Goal: Task Accomplishment & Management: Manage account settings

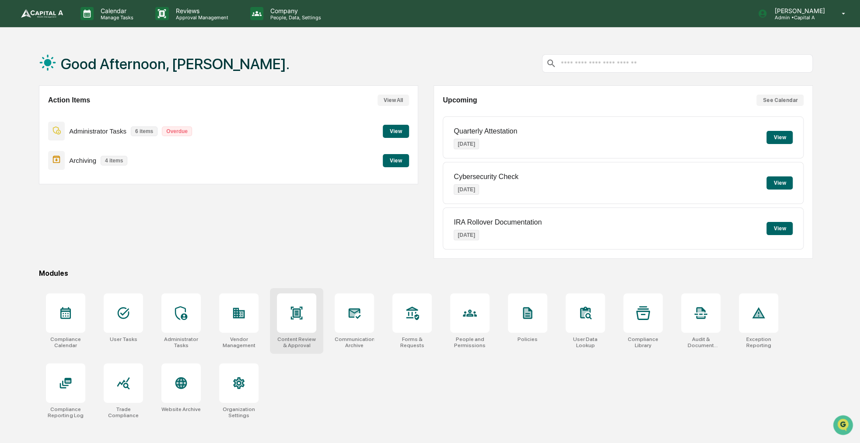
click at [310, 306] on div at bounding box center [296, 312] width 39 height 39
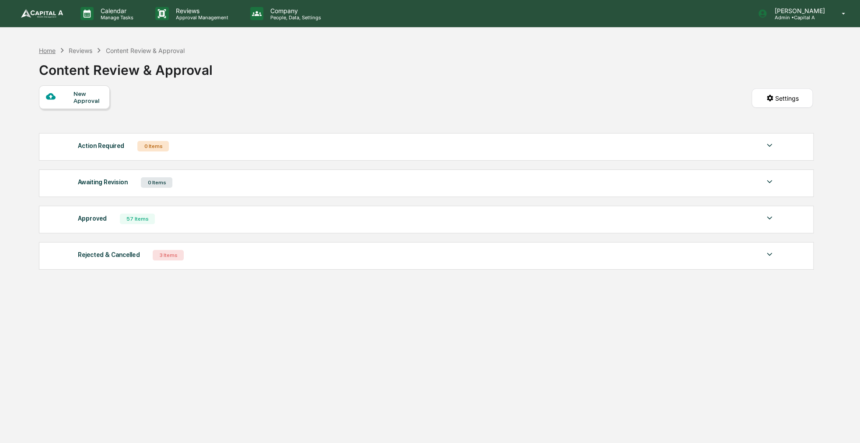
click at [47, 52] on div "Home" at bounding box center [47, 50] width 17 height 7
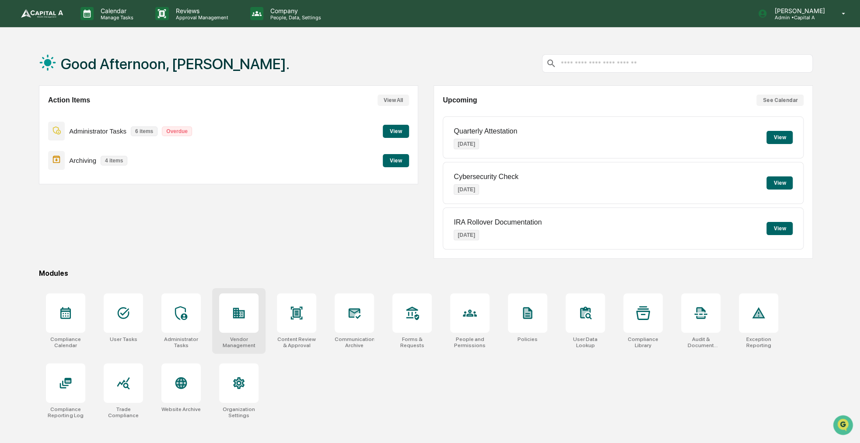
click at [229, 323] on div at bounding box center [238, 312] width 39 height 39
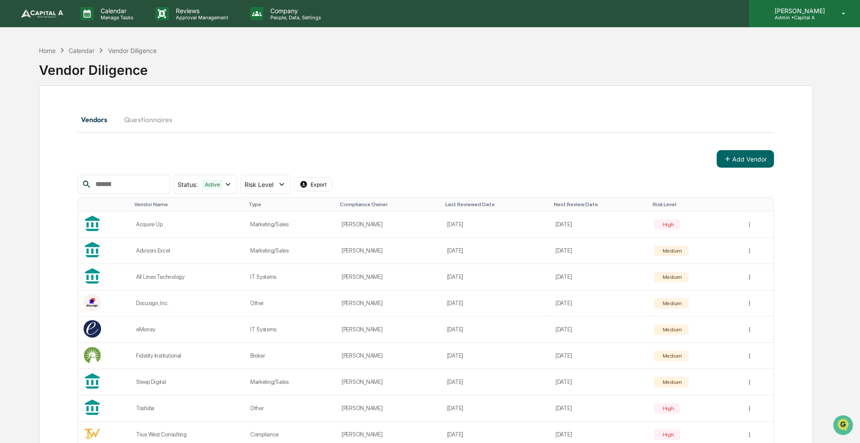
click at [808, 25] on div "Sigrid Alegria Admin • Capital A" at bounding box center [804, 13] width 111 height 27
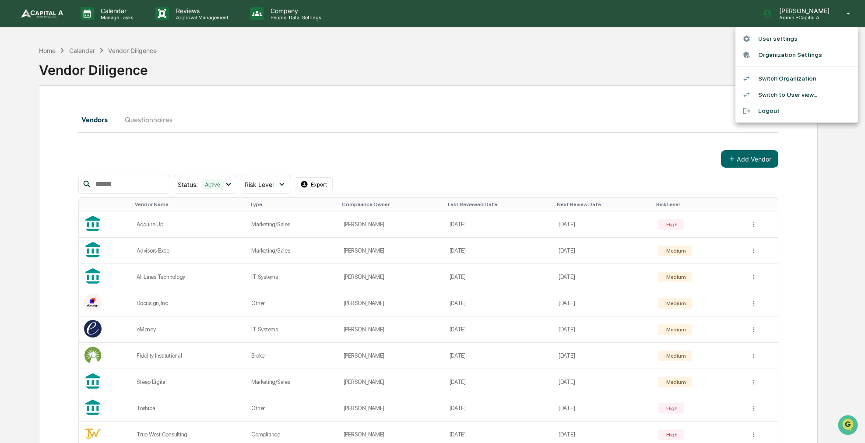
click at [791, 77] on li "Switch Organization" at bounding box center [796, 78] width 123 height 16
